Goal: Task Accomplishment & Management: Manage account settings

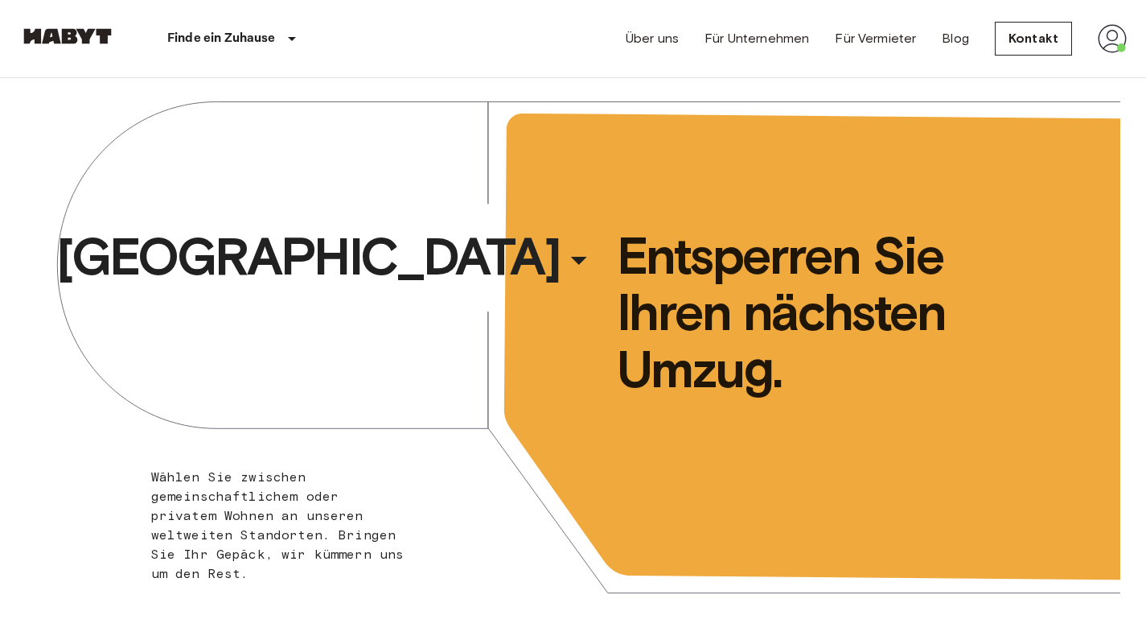
click at [1119, 43] on img at bounding box center [1112, 38] width 29 height 29
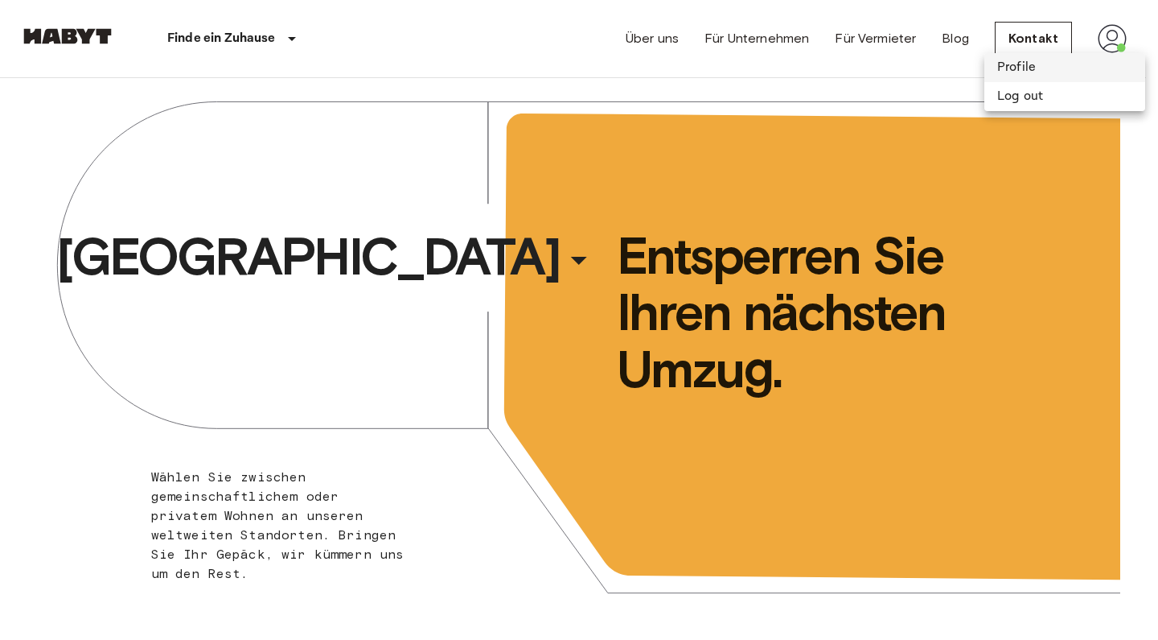
click at [1036, 66] on li "Profile" at bounding box center [1065, 67] width 161 height 29
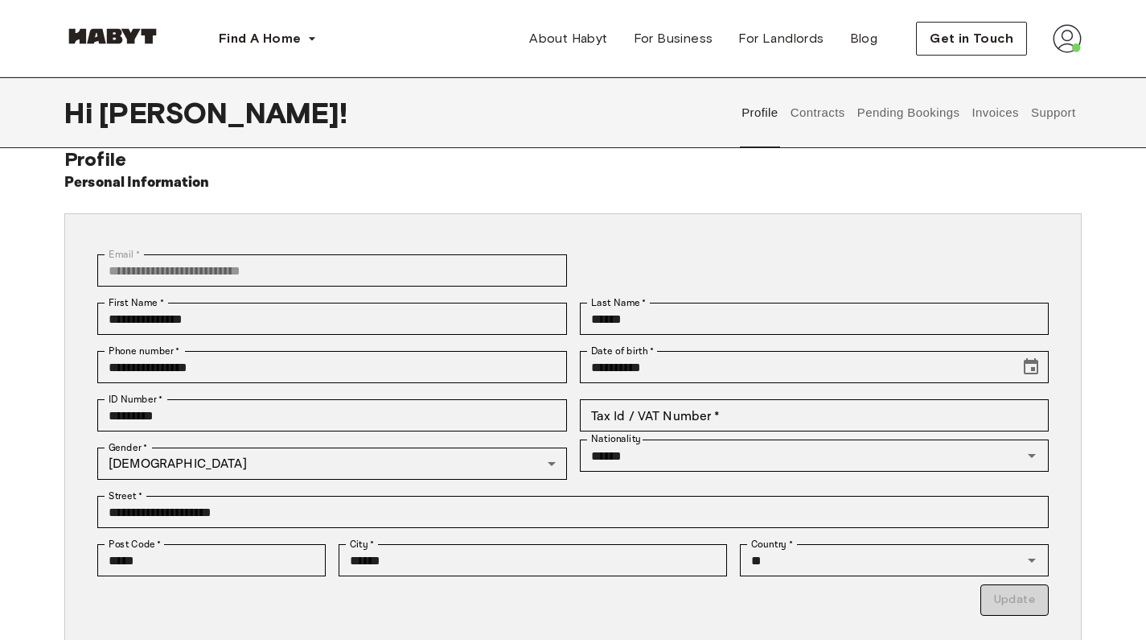
scroll to position [31, 0]
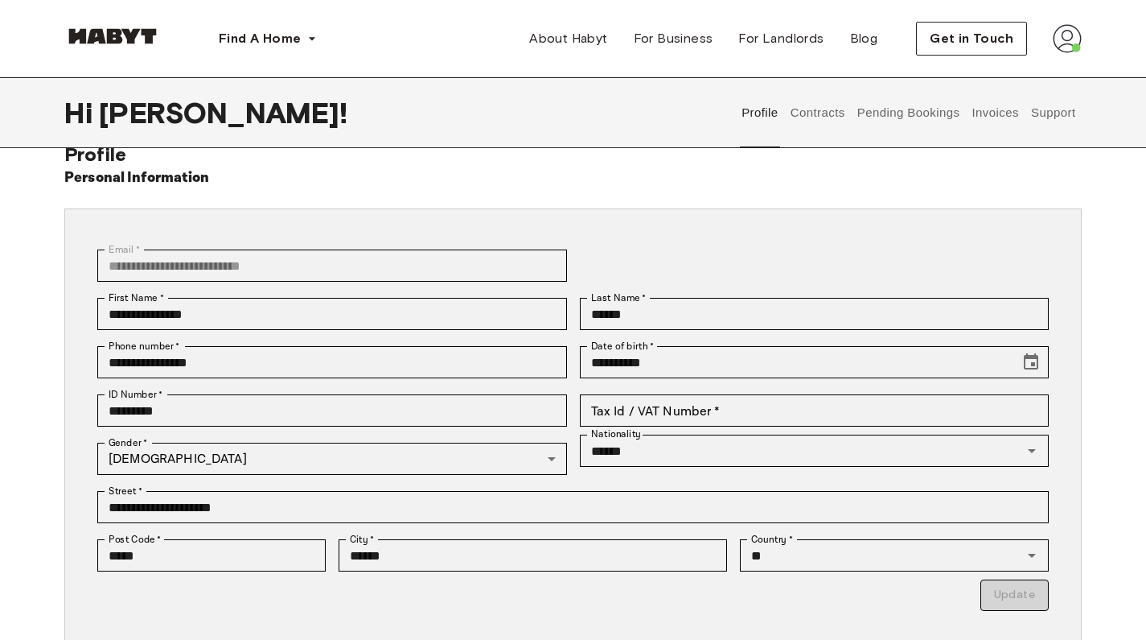
click at [802, 121] on button "Contracts" at bounding box center [817, 112] width 59 height 71
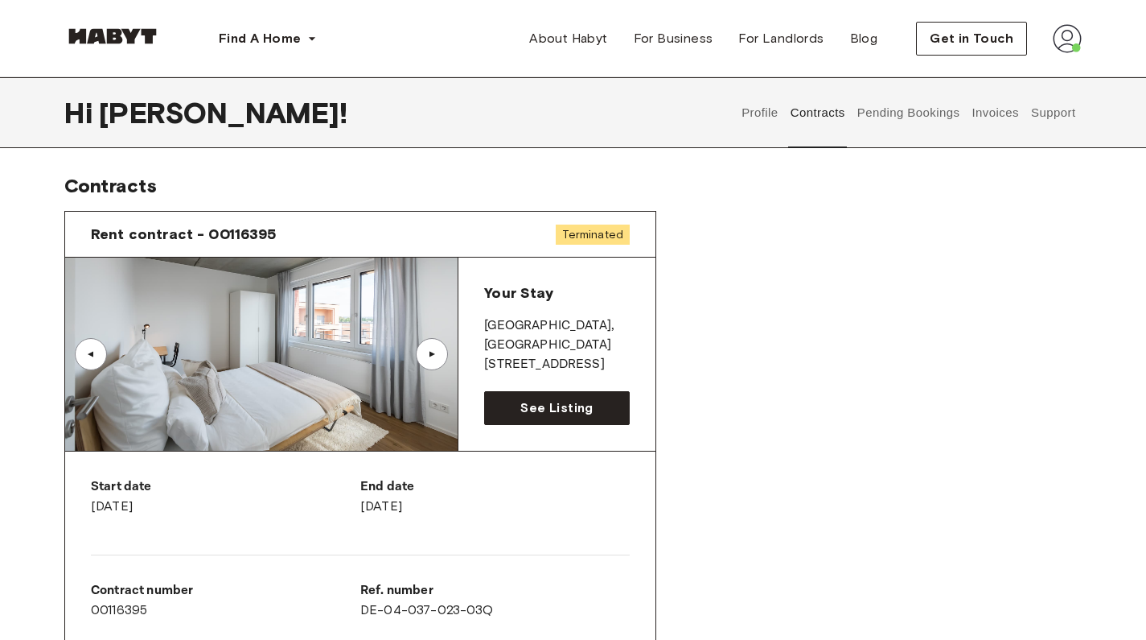
click at [912, 121] on button "Pending Bookings" at bounding box center [908, 112] width 107 height 71
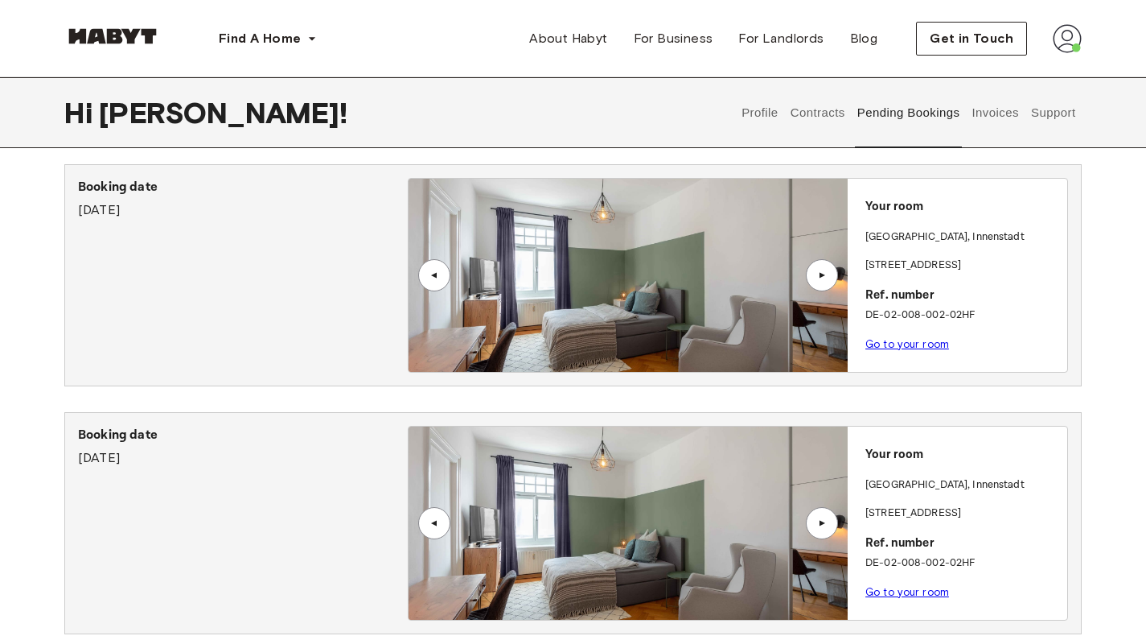
scroll to position [801, 0]
click at [283, 253] on div "Booking date [DATE]" at bounding box center [243, 276] width 330 height 195
click at [833, 261] on div "▲" at bounding box center [822, 276] width 32 height 32
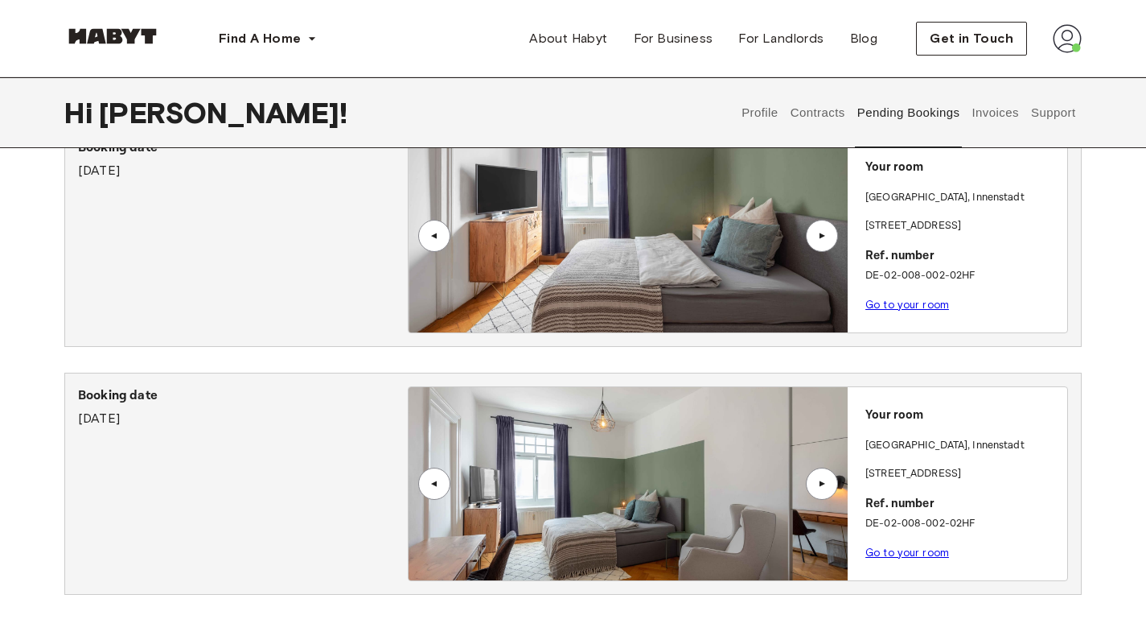
scroll to position [857, 0]
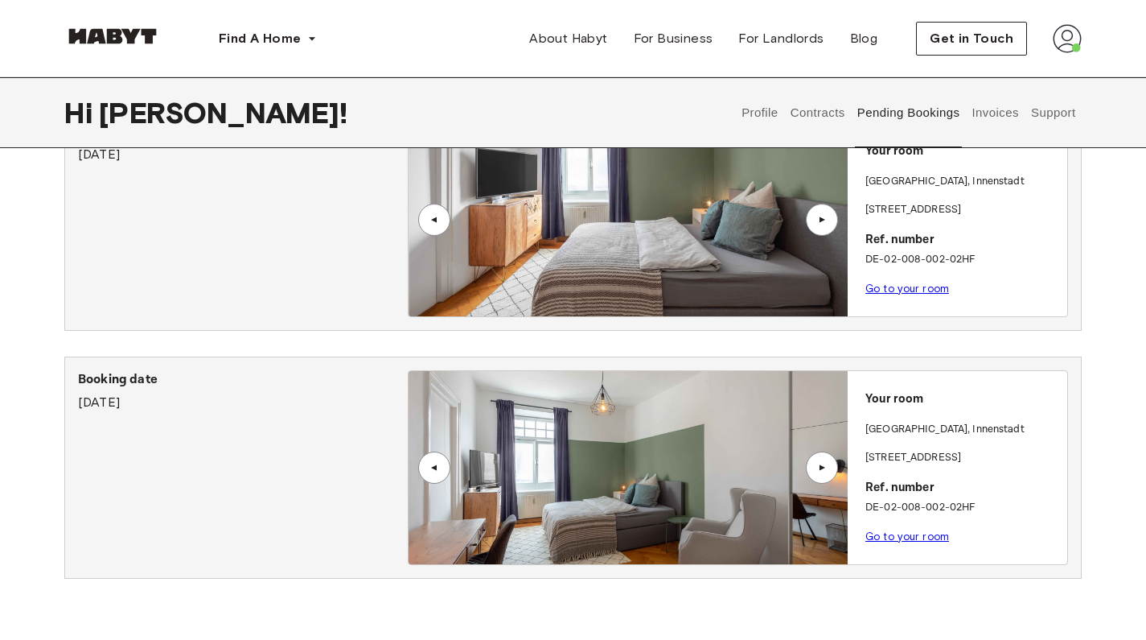
click at [991, 121] on button "Invoices" at bounding box center [995, 112] width 51 height 71
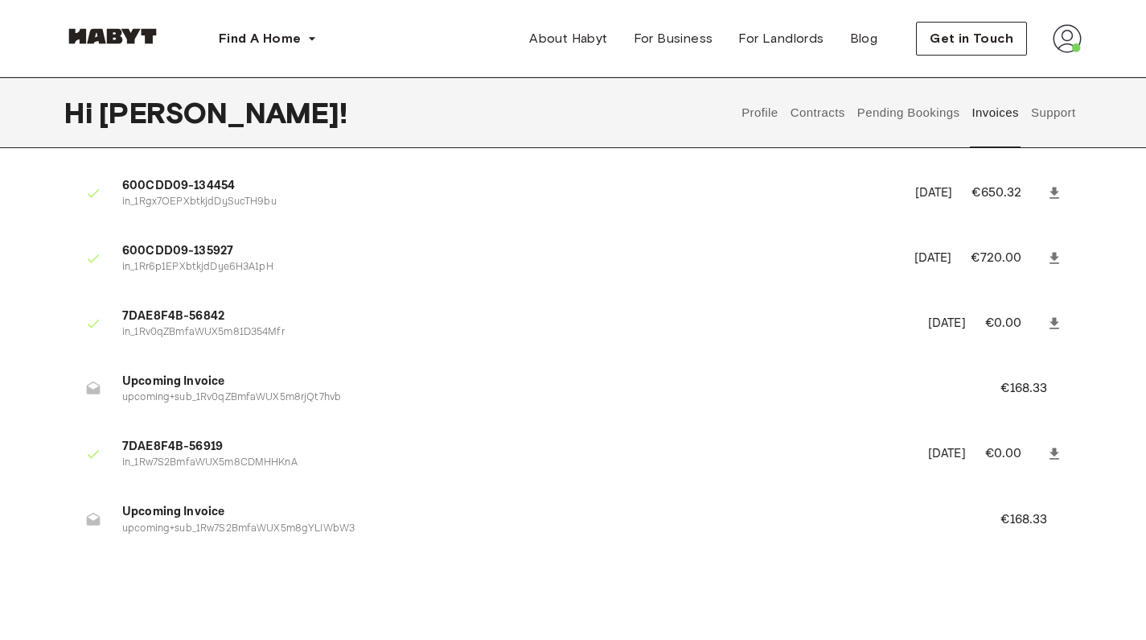
scroll to position [1421, 0]
click at [1051, 439] on link at bounding box center [1054, 453] width 29 height 29
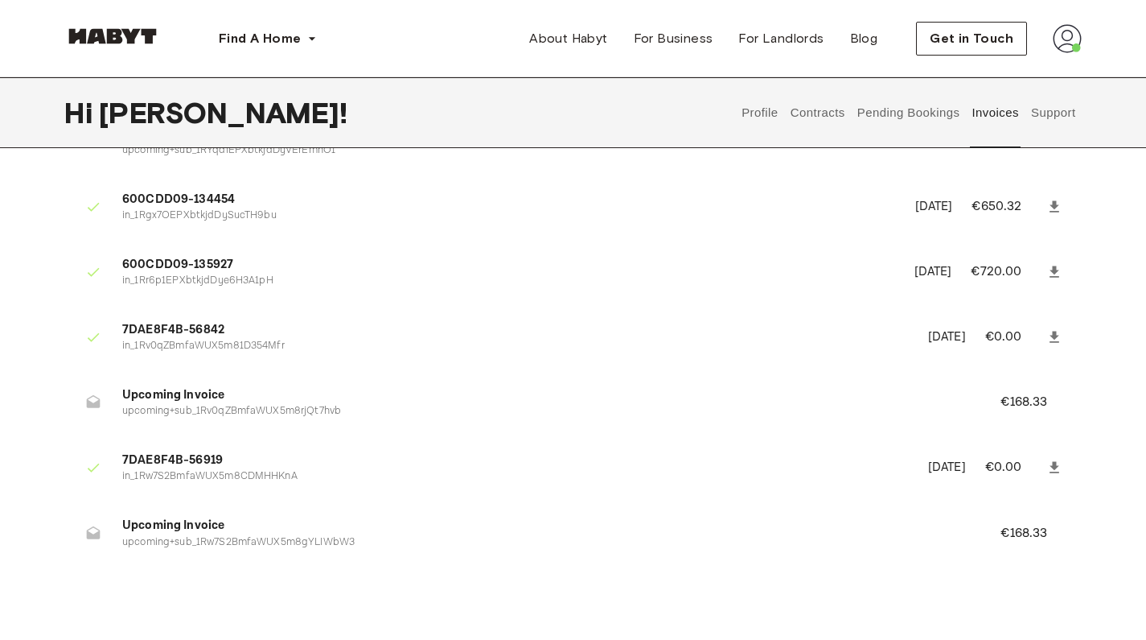
scroll to position [1404, 0]
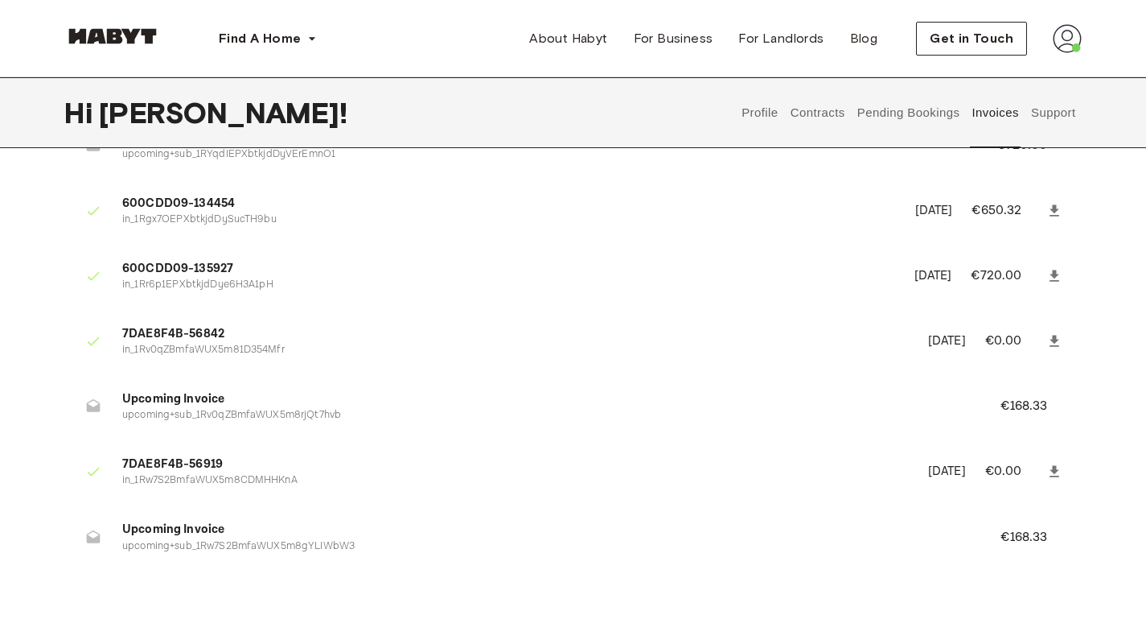
click at [833, 111] on button "Contracts" at bounding box center [817, 112] width 59 height 71
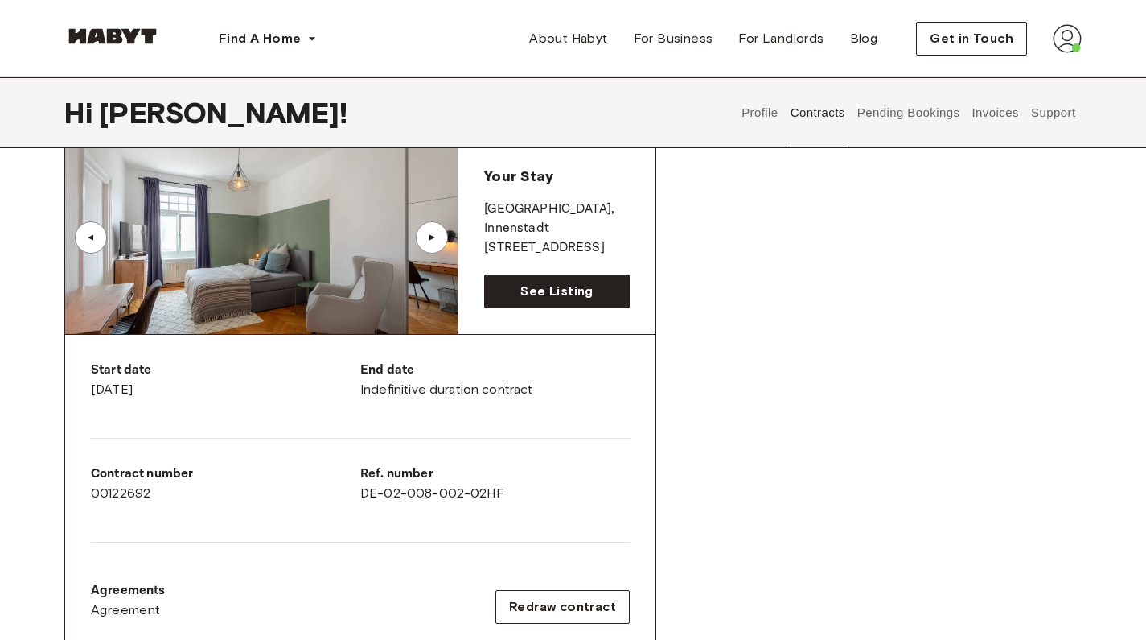
scroll to position [984, 0]
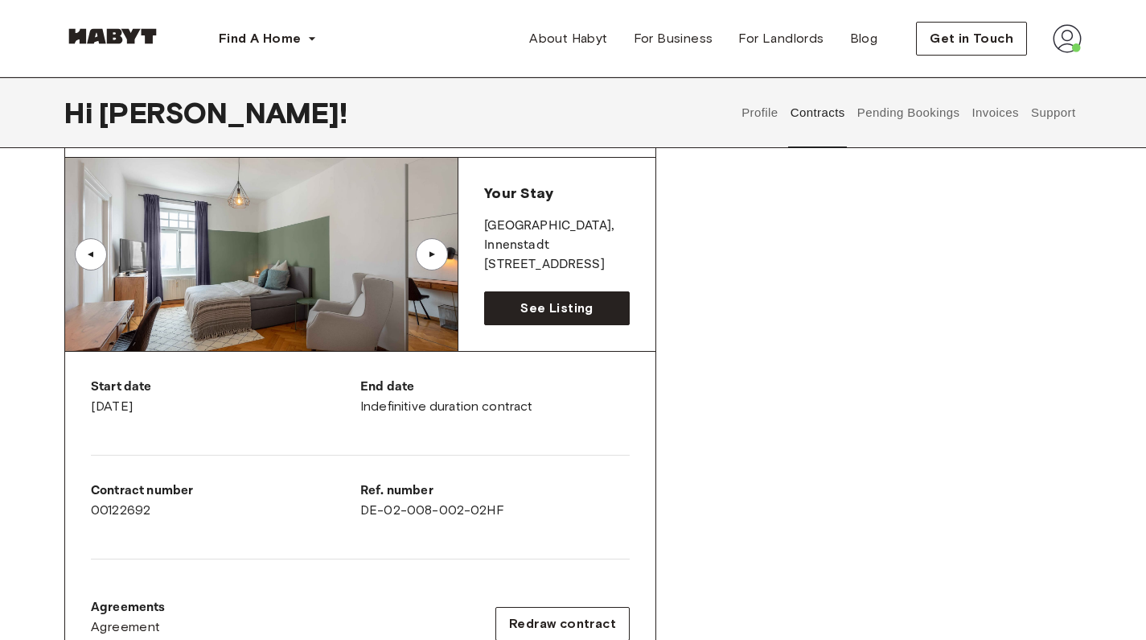
click at [972, 183] on div "Rent contract - 00116395 Terminated ▲ ▲ Your Stay [GEOGRAPHIC_DATA] , [GEOGRAPH…" at bounding box center [573, 31] width 1018 height 1635
